Goal: Information Seeking & Learning: Understand process/instructions

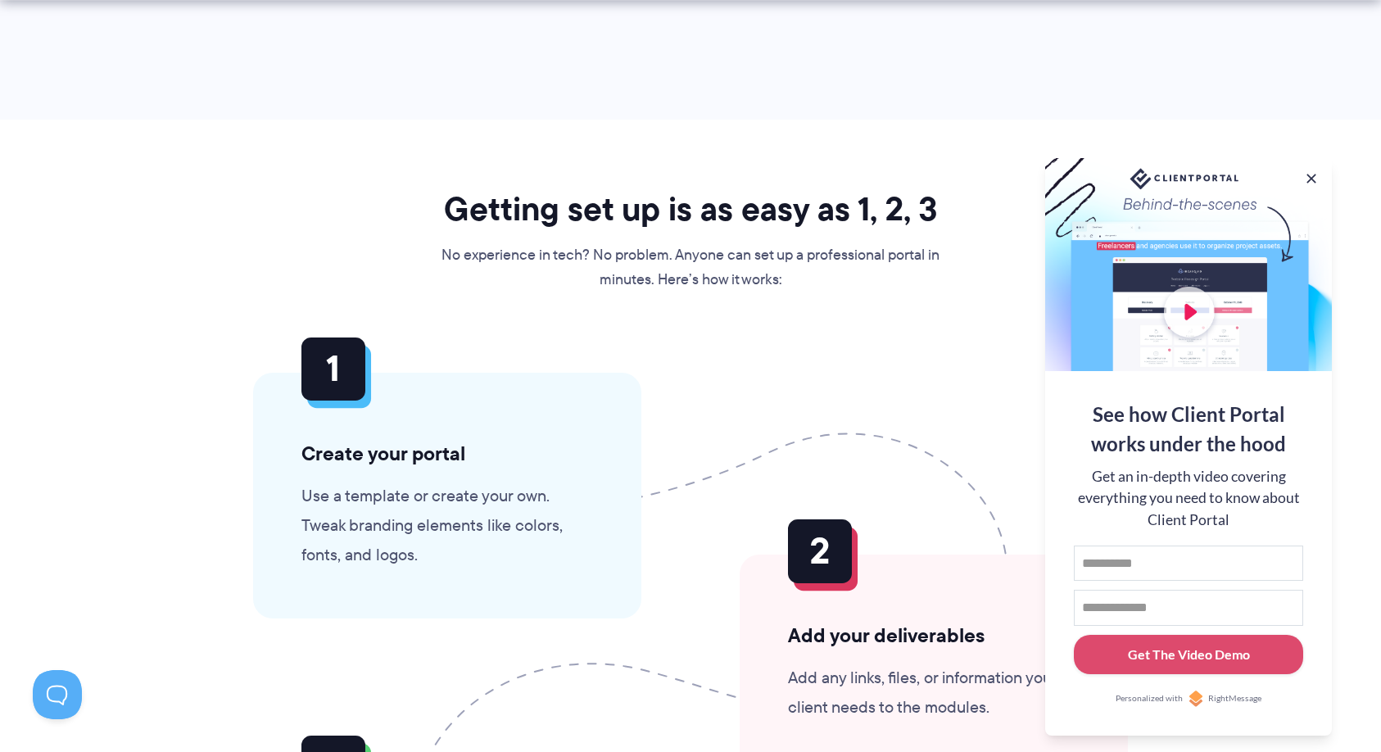
scroll to position [3654, 0]
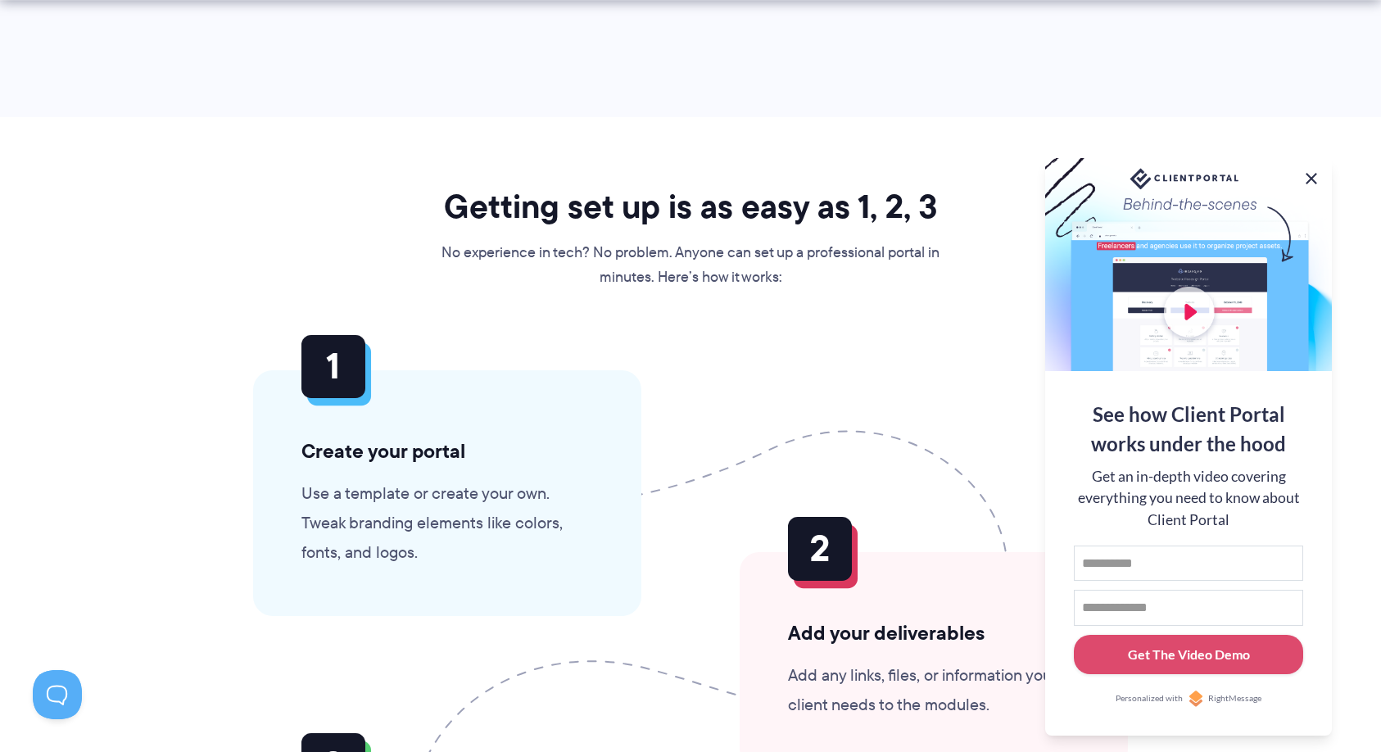
click at [1317, 173] on button at bounding box center [1312, 179] width 20 height 20
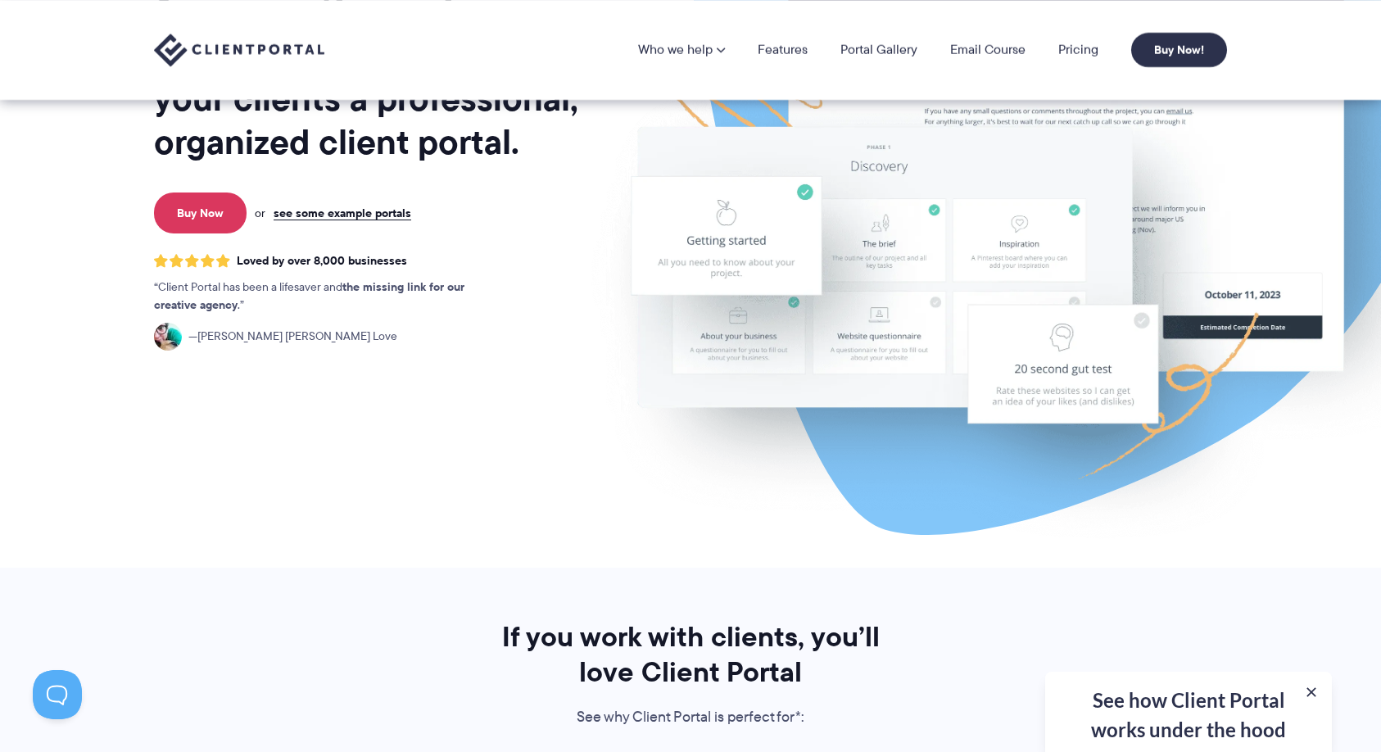
scroll to position [0, 0]
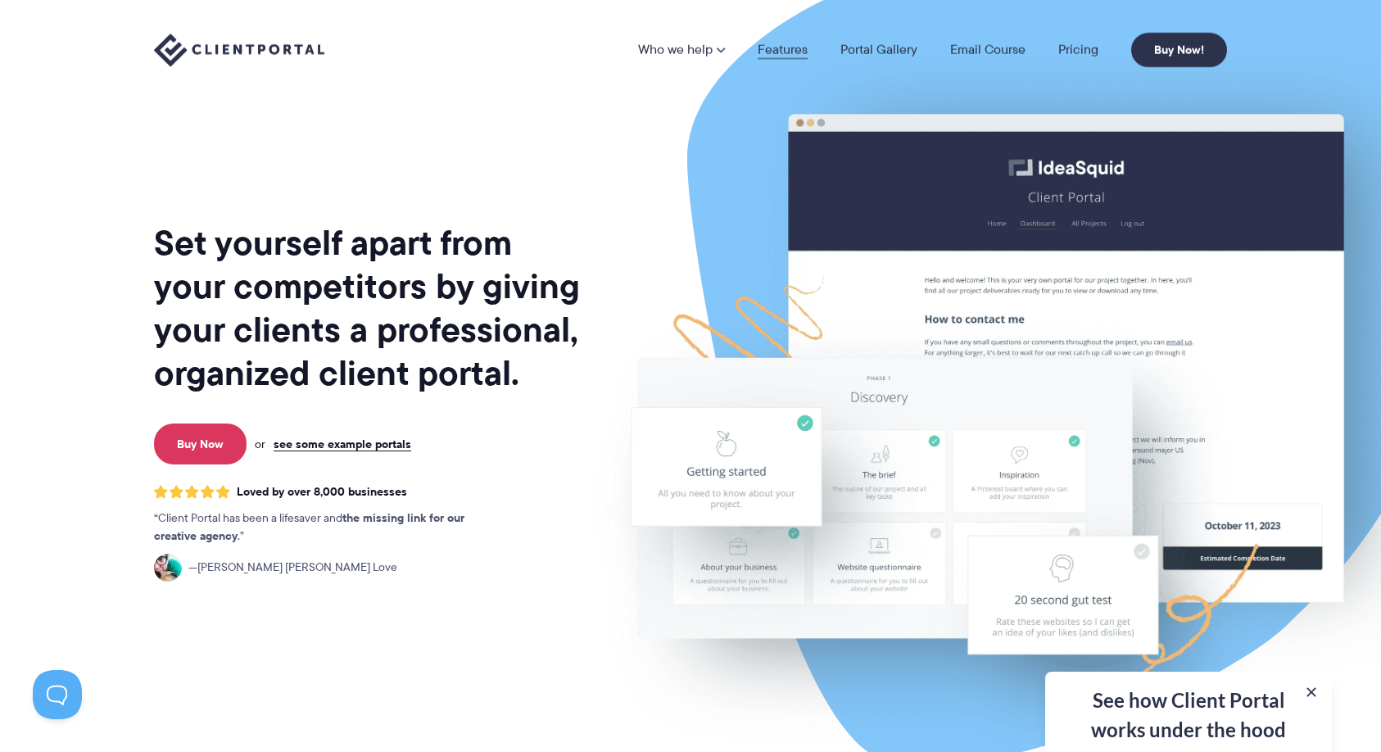
click at [794, 54] on link "Features" at bounding box center [783, 49] width 50 height 13
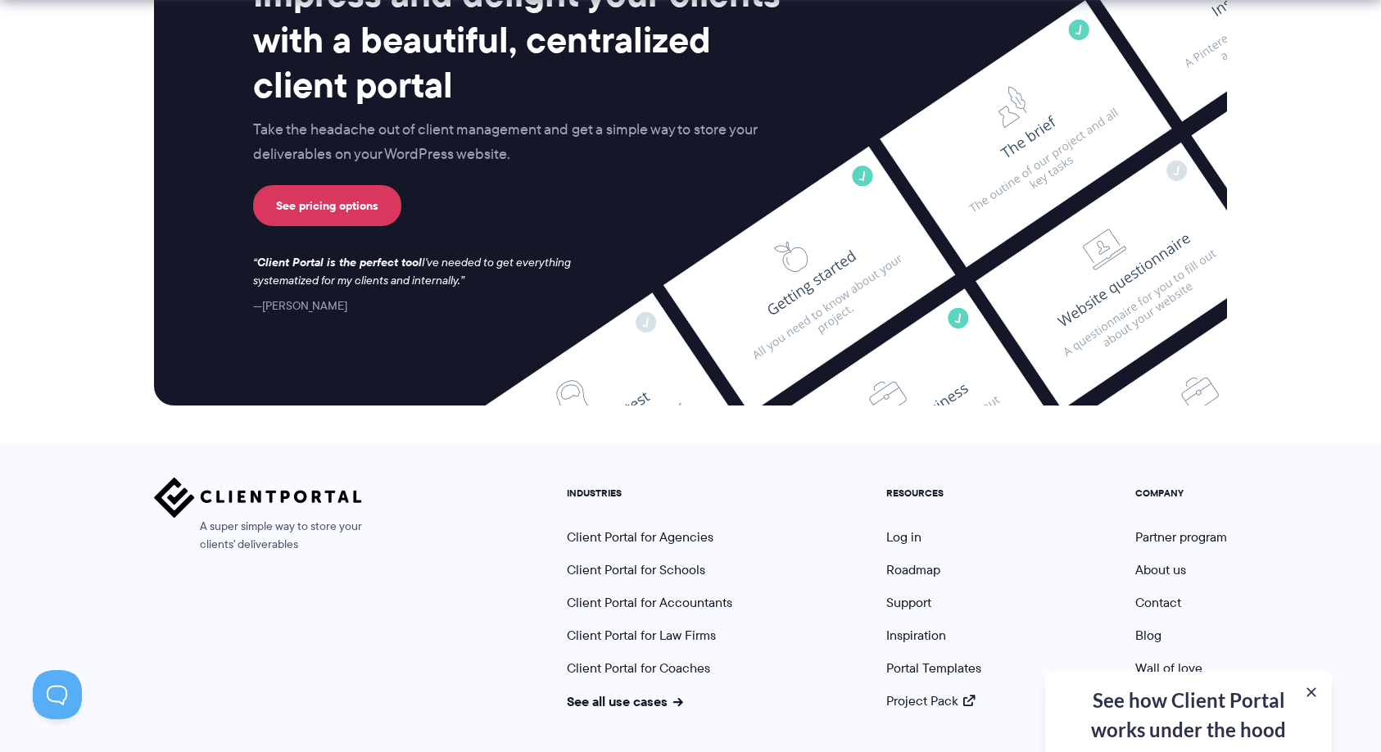
scroll to position [4315, 0]
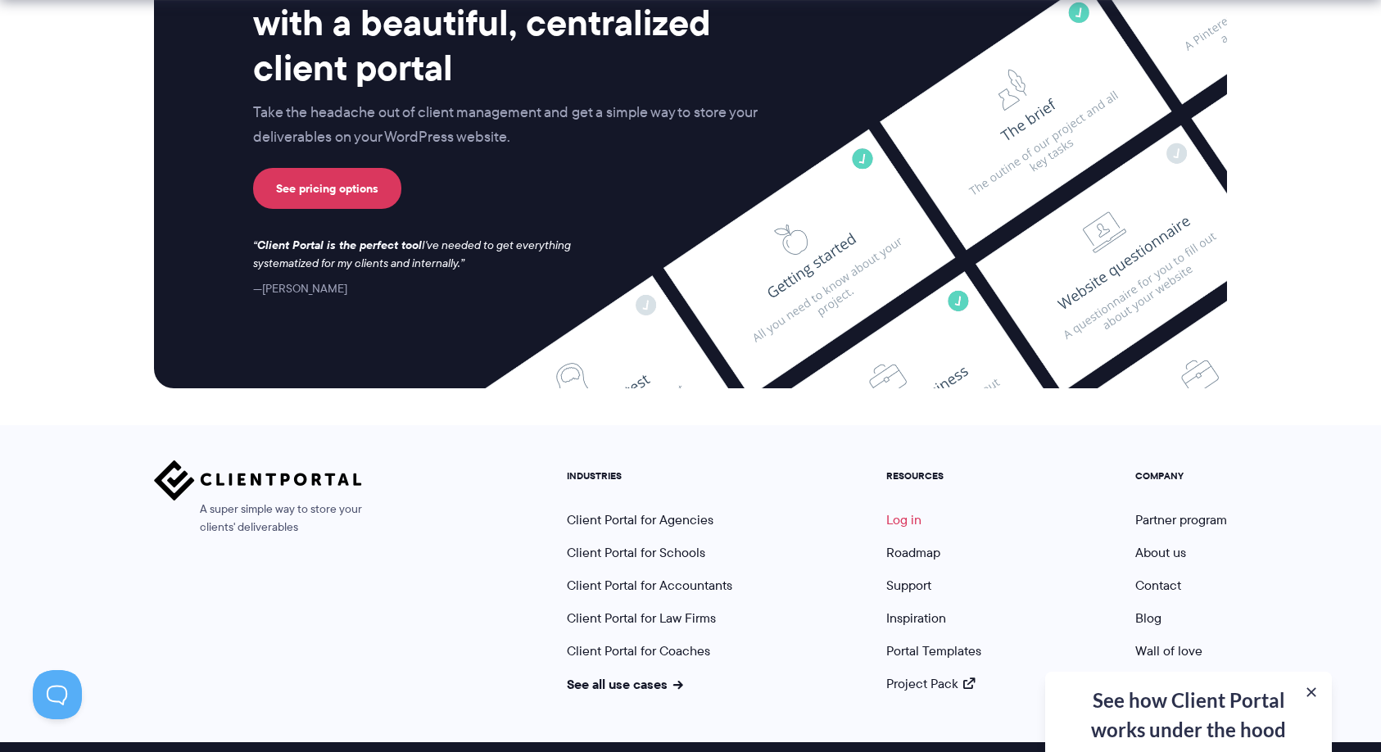
click at [895, 510] on link "Log in" at bounding box center [904, 519] width 35 height 19
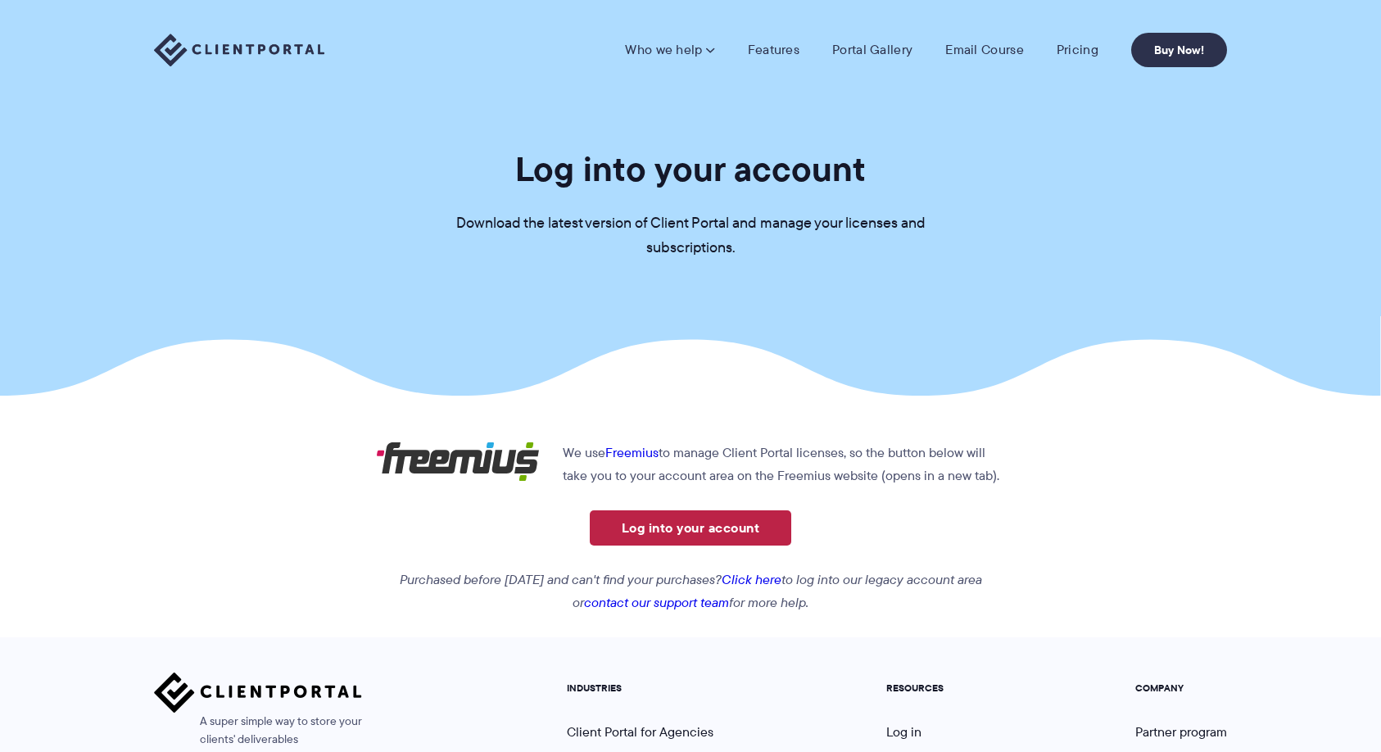
click at [707, 541] on link "Log into your account" at bounding box center [691, 527] width 202 height 35
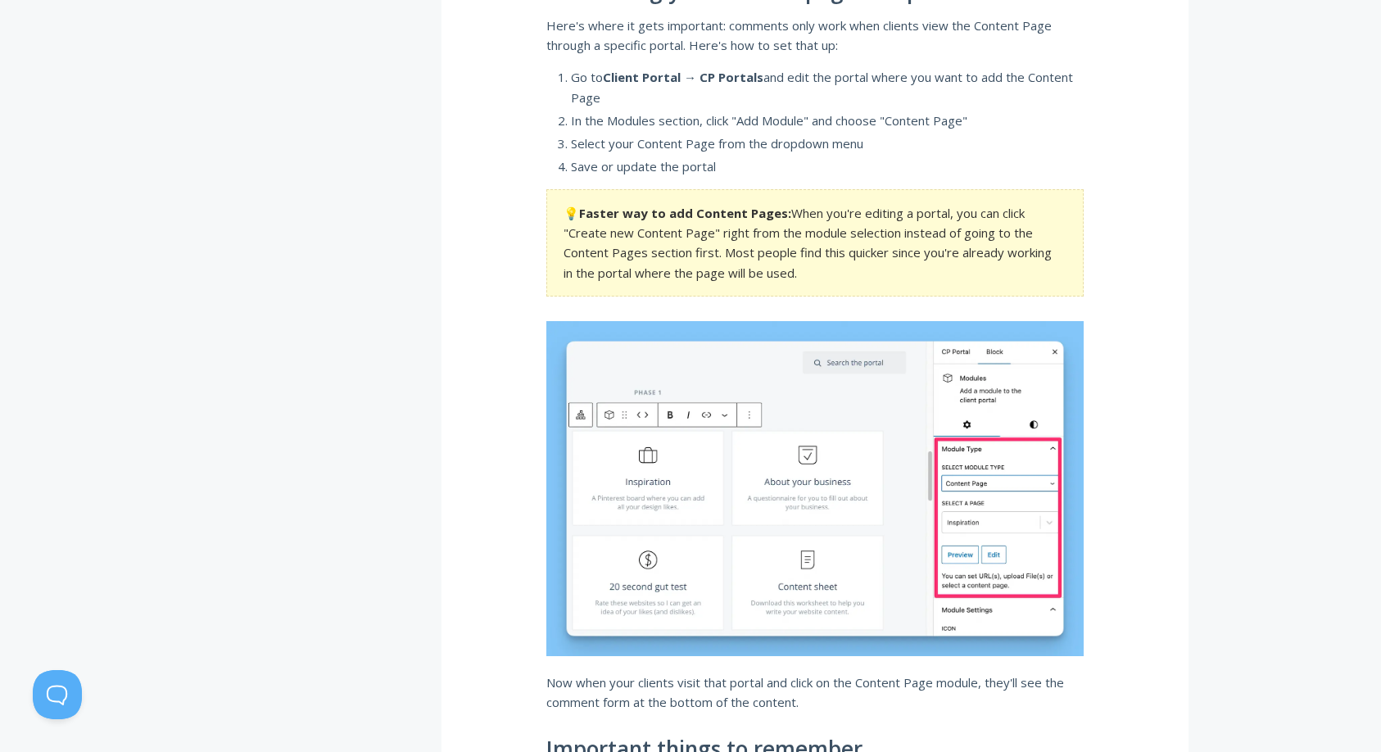
scroll to position [2152, 0]
